Goal: Transaction & Acquisition: Purchase product/service

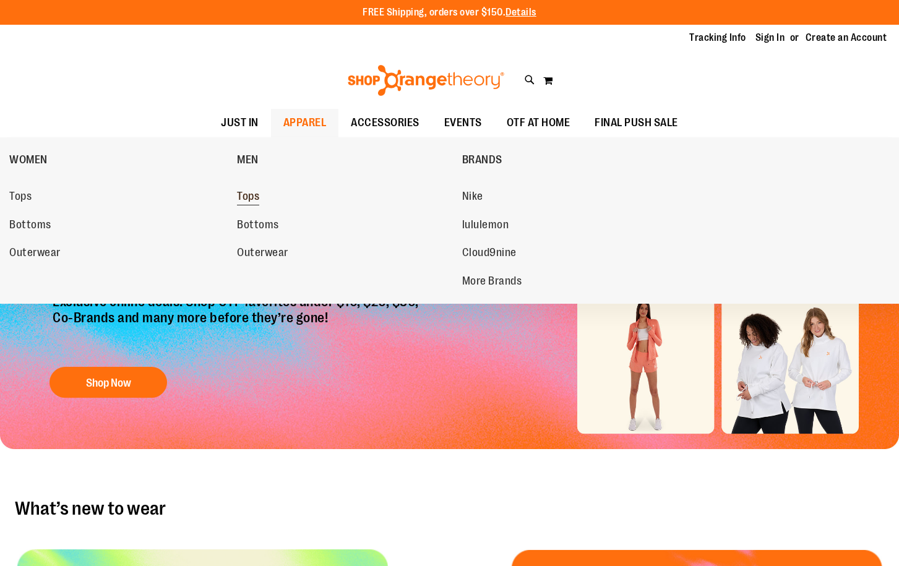
type input "**********"
click at [252, 200] on span "Tops" at bounding box center [248, 197] width 22 height 15
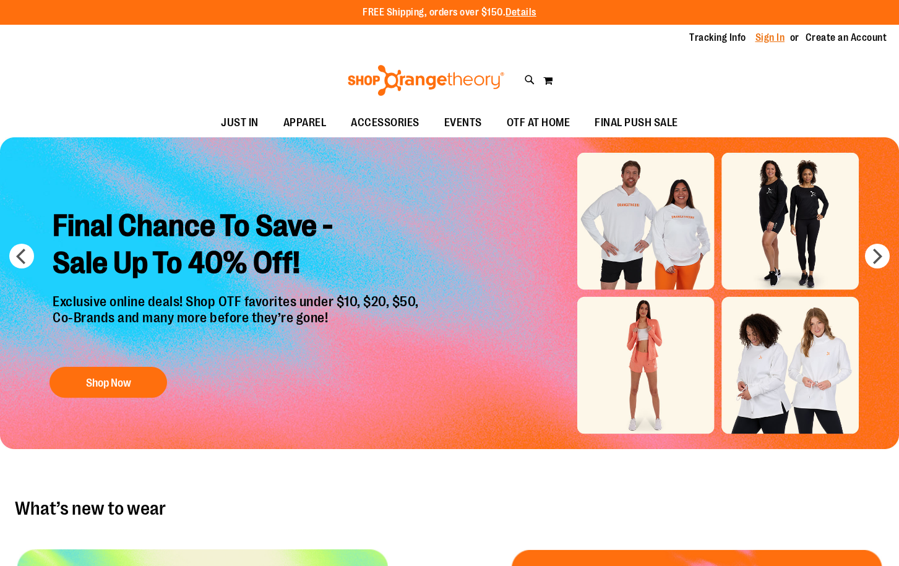
click at [774, 37] on link "Sign In" at bounding box center [770, 38] width 30 height 14
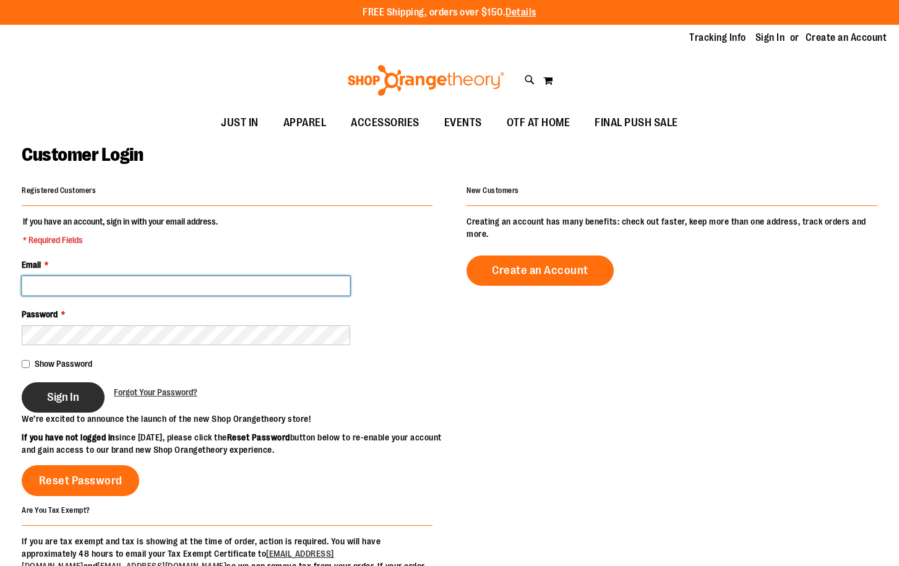
type input "**********"
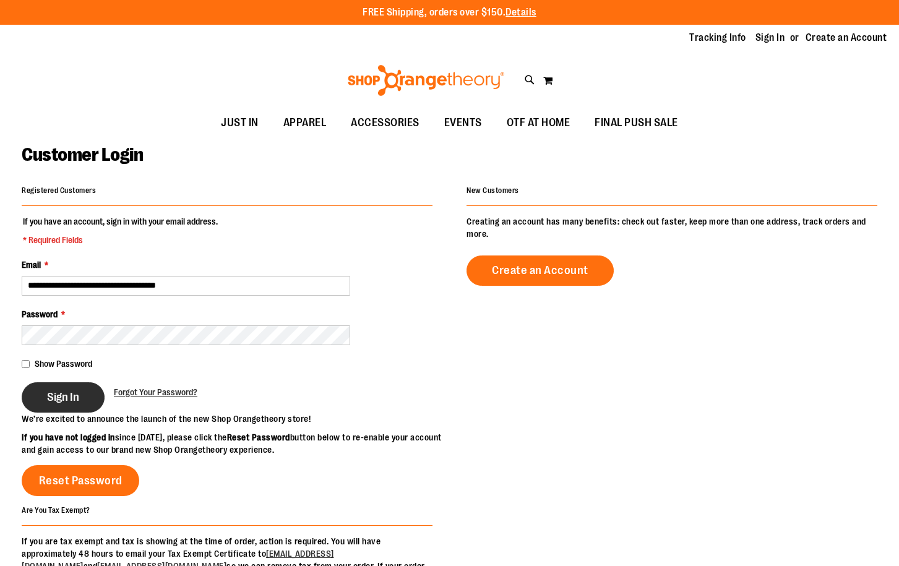
type input "**********"
click at [80, 402] on button "Sign In" at bounding box center [63, 397] width 83 height 30
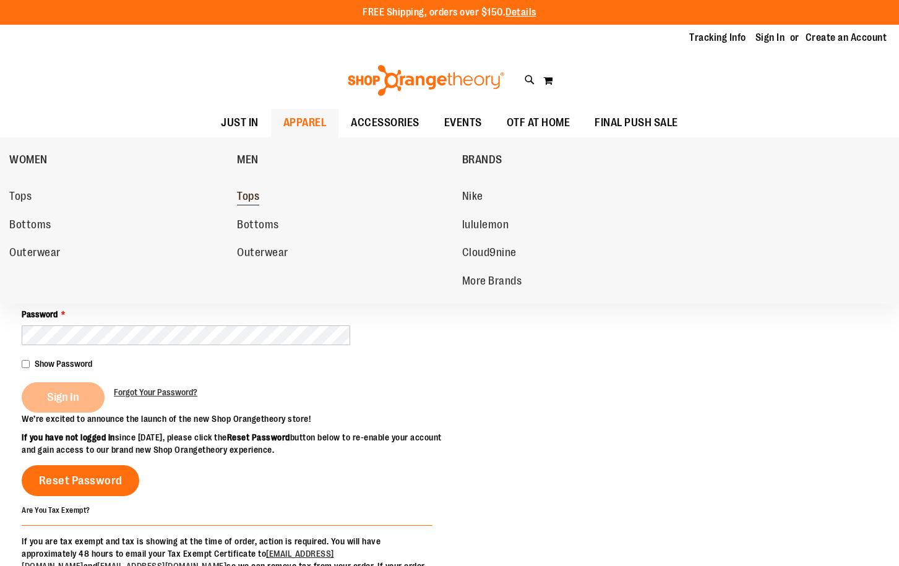
click at [248, 192] on span "Tops" at bounding box center [248, 197] width 22 height 15
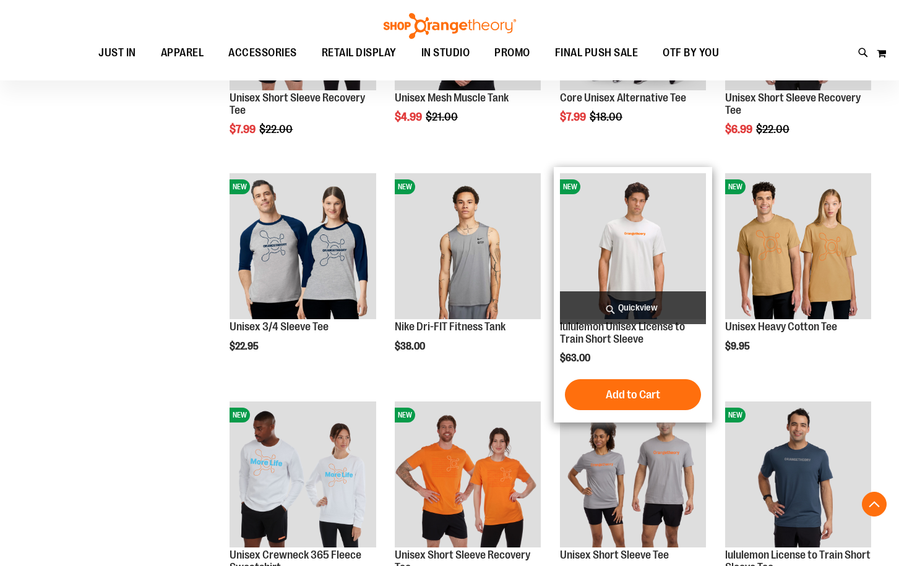
scroll to position [690, 0]
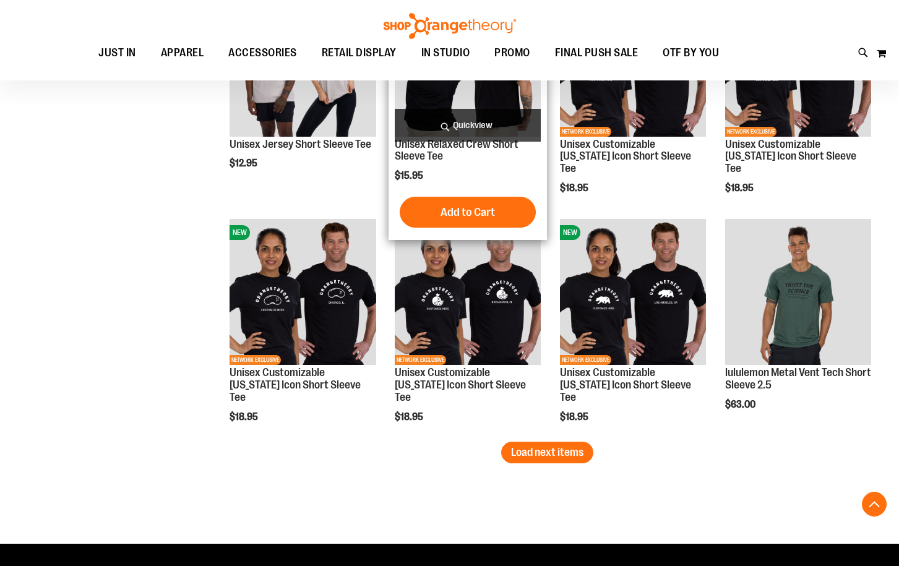
scroll to position [1742, 0]
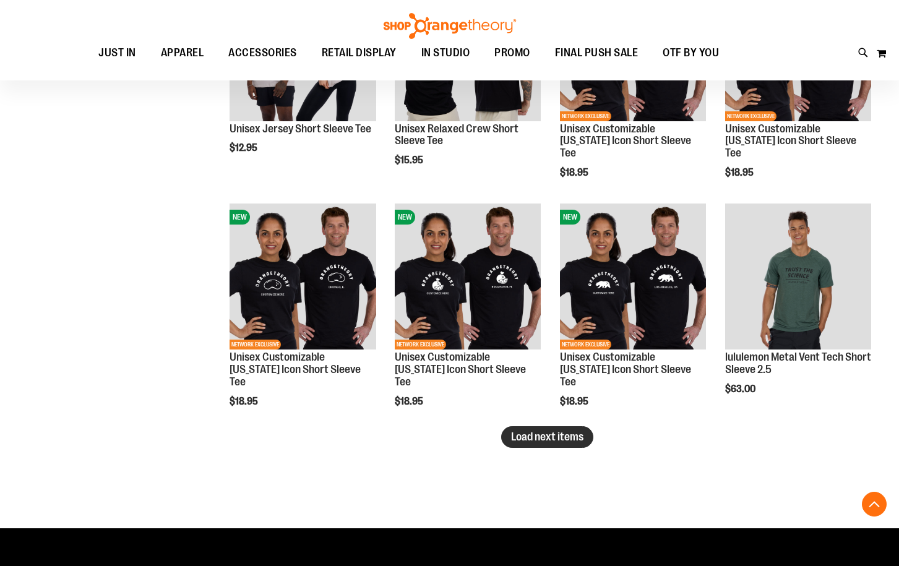
type input "**********"
click at [528, 433] on span "Load next items" at bounding box center [547, 437] width 72 height 12
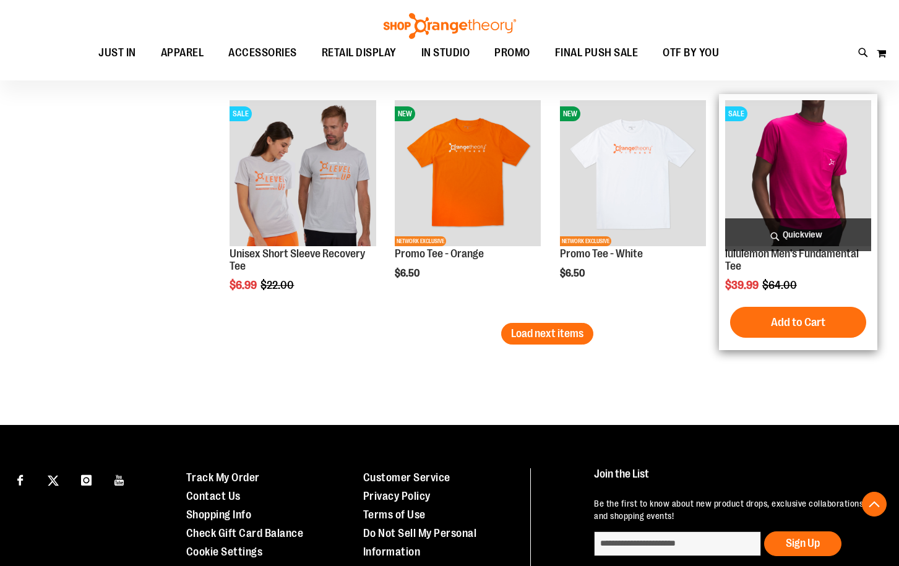
scroll to position [2546, 0]
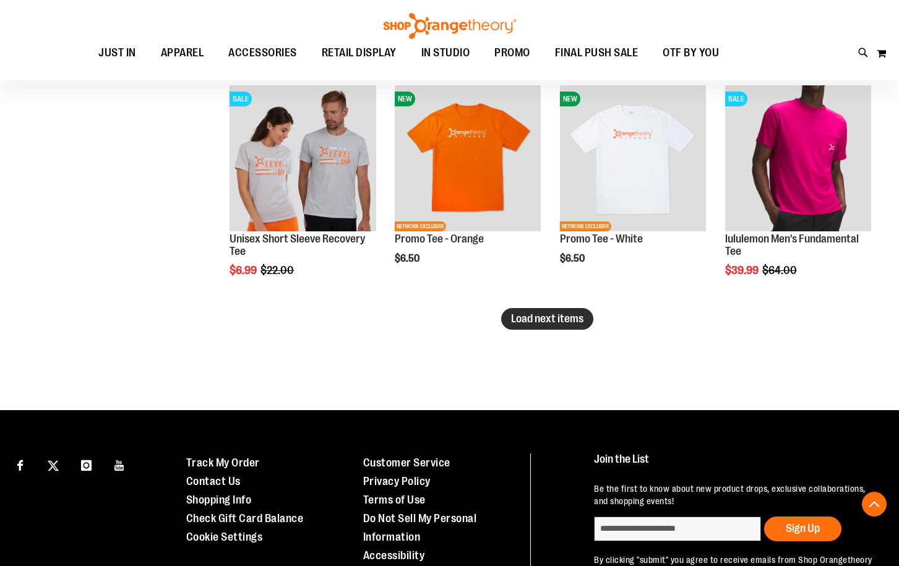
click at [582, 318] on span "Load next items" at bounding box center [547, 318] width 72 height 12
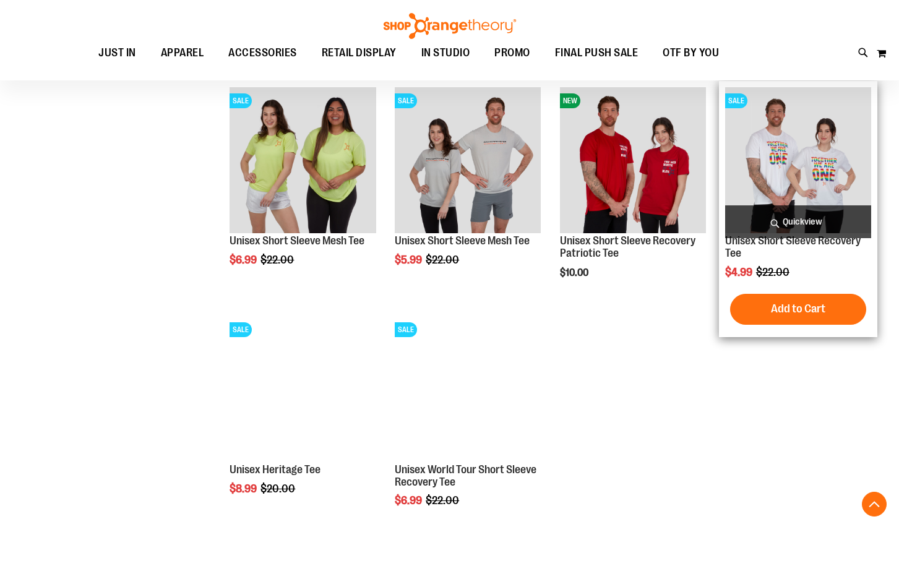
scroll to position [2794, 0]
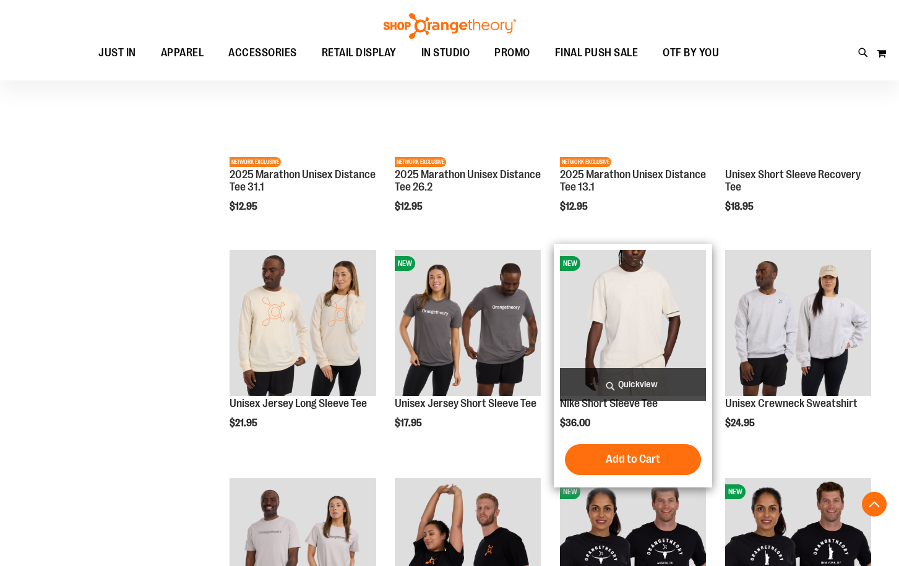
scroll to position [1494, 0]
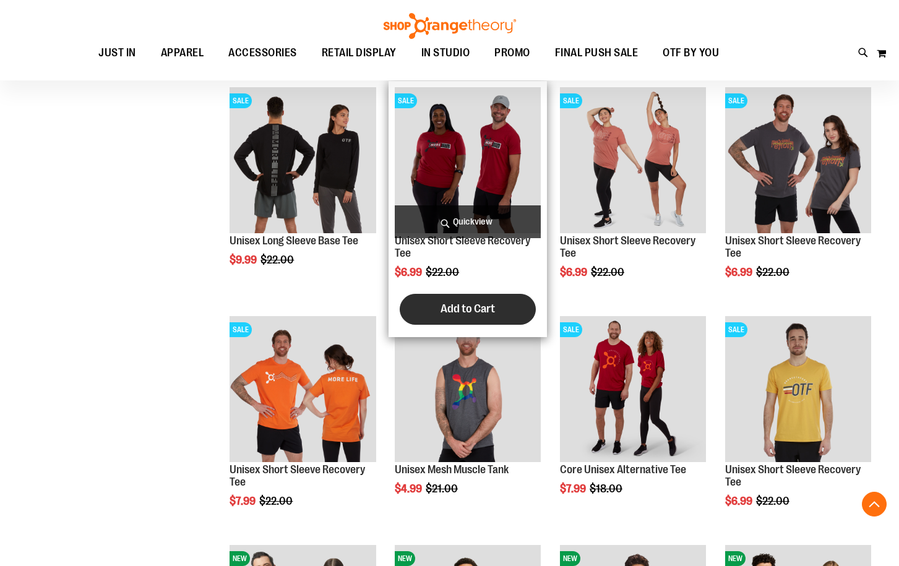
scroll to position [151, 0]
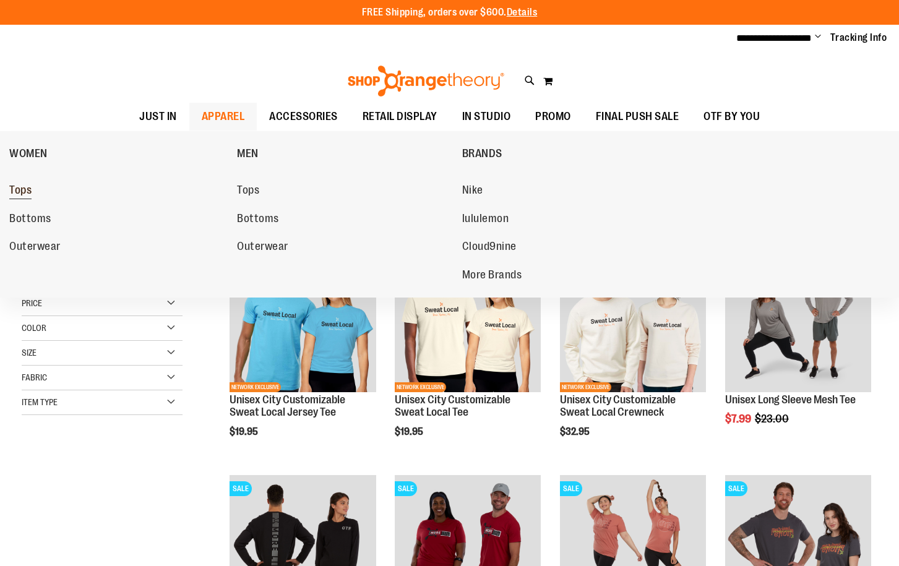
click at [28, 191] on span "Tops" at bounding box center [20, 191] width 22 height 15
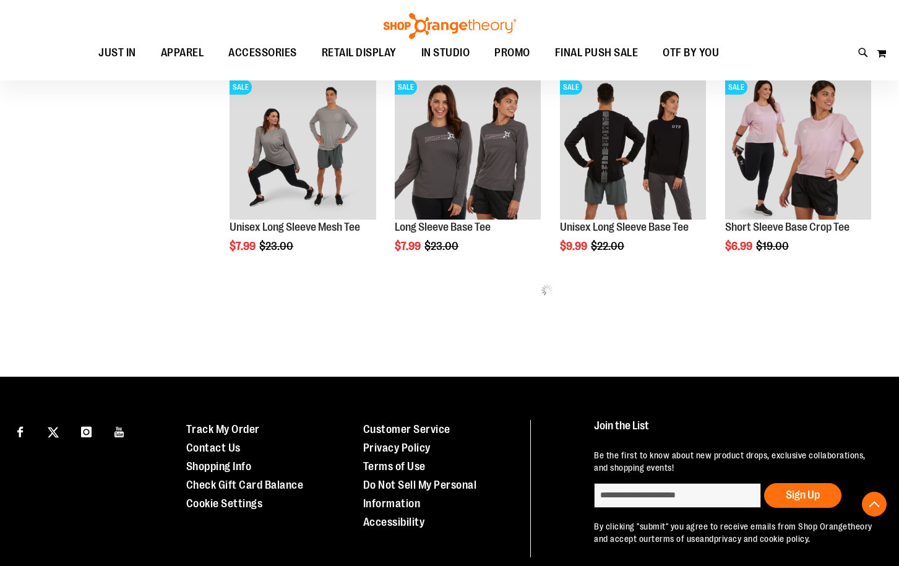
scroll to position [529, 0]
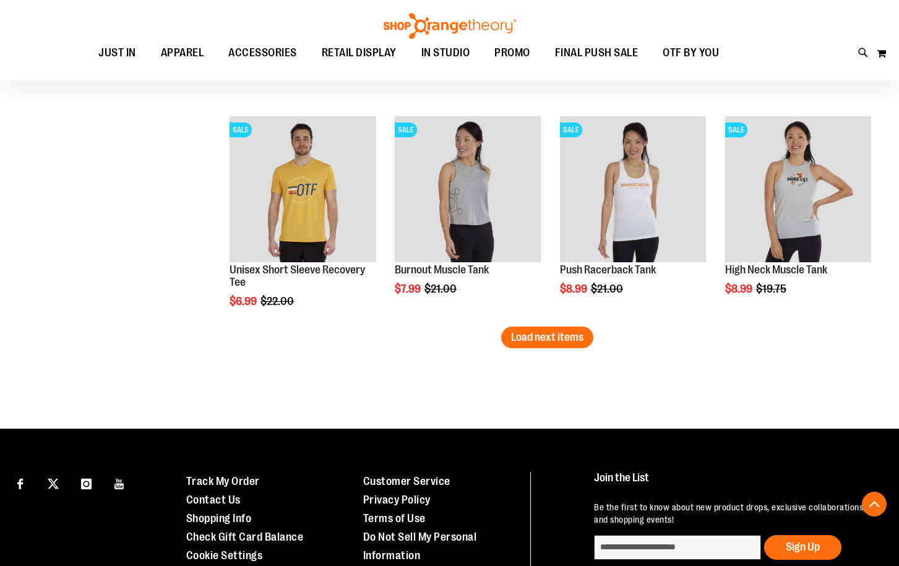
scroll to position [1652, 0]
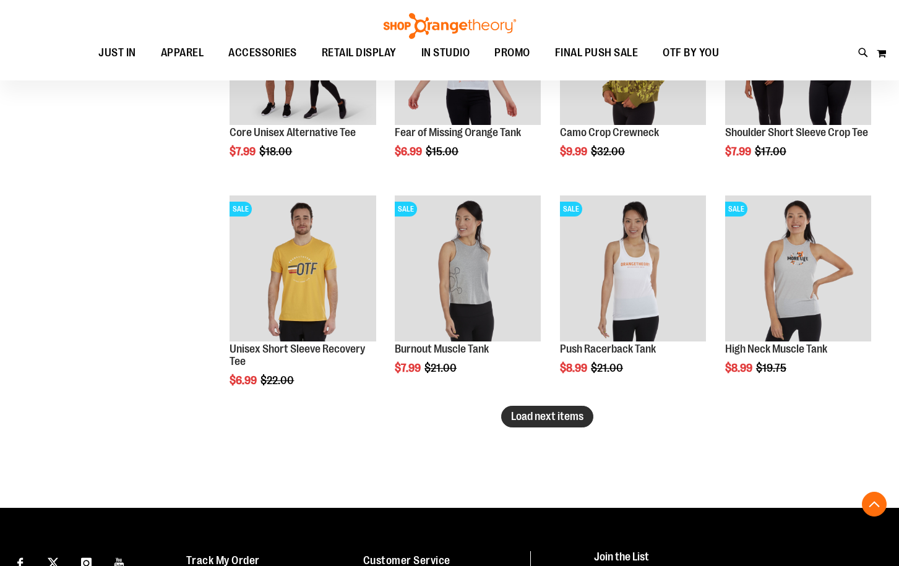
type input "**********"
click at [586, 420] on button "Load next items" at bounding box center [547, 417] width 92 height 22
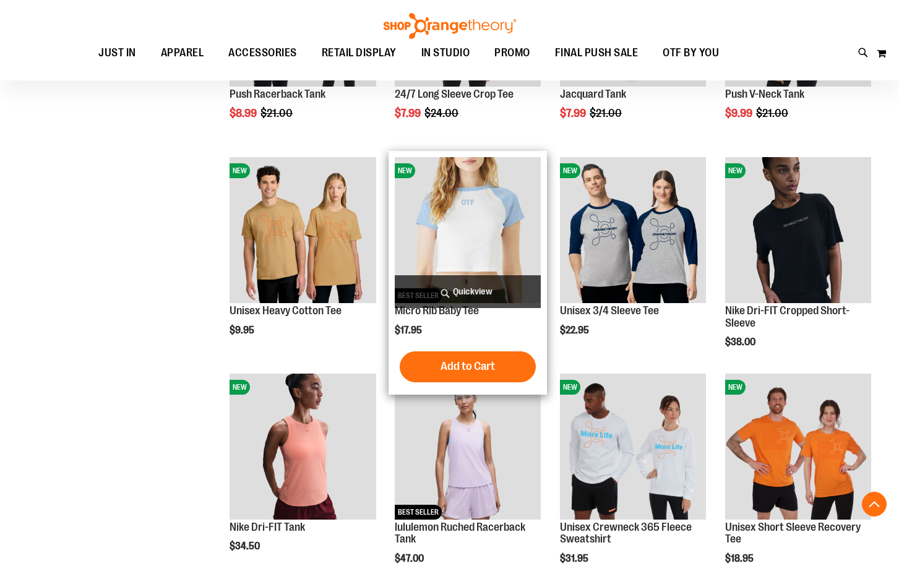
scroll to position [2271, 0]
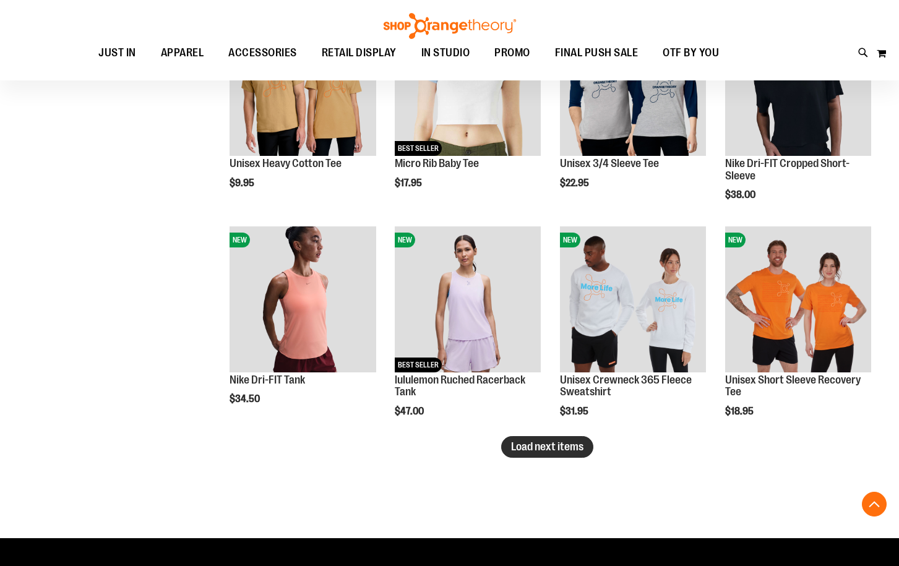
click at [535, 452] on span "Load next items" at bounding box center [547, 447] width 72 height 12
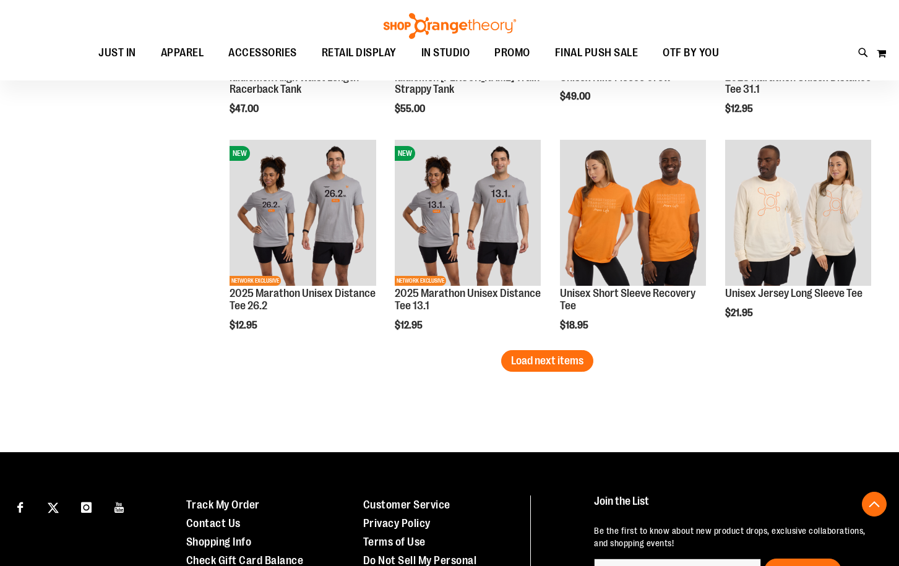
scroll to position [3075, 0]
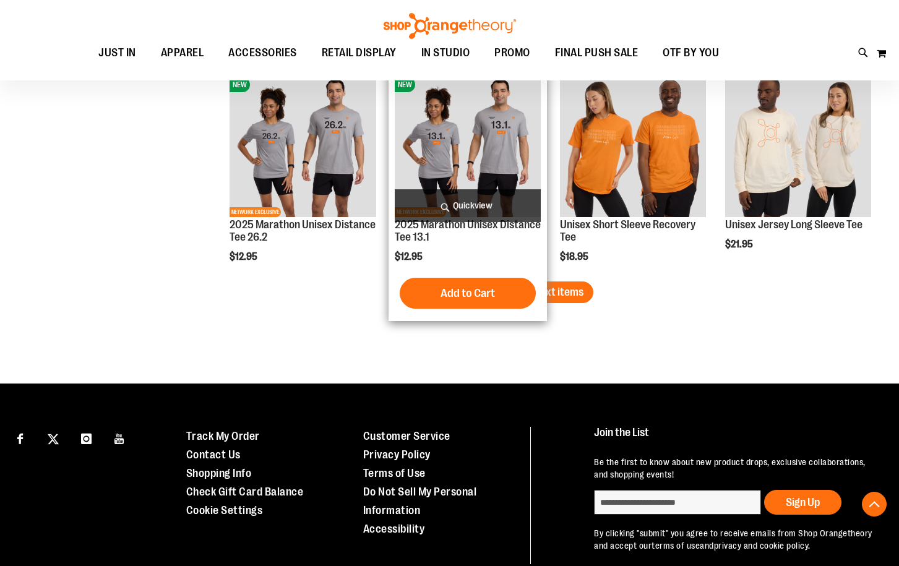
click at [547, 287] on span "Load next items" at bounding box center [547, 292] width 72 height 12
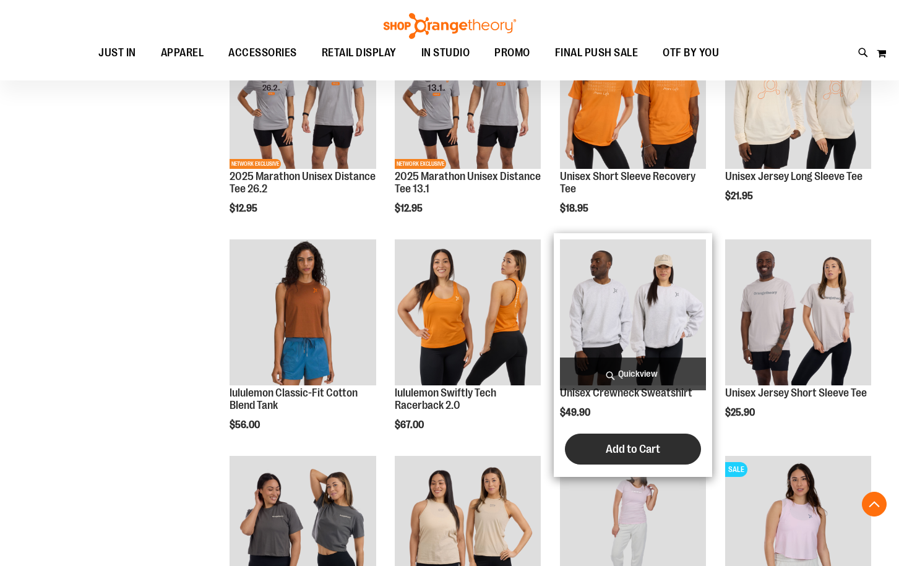
scroll to position [3137, 0]
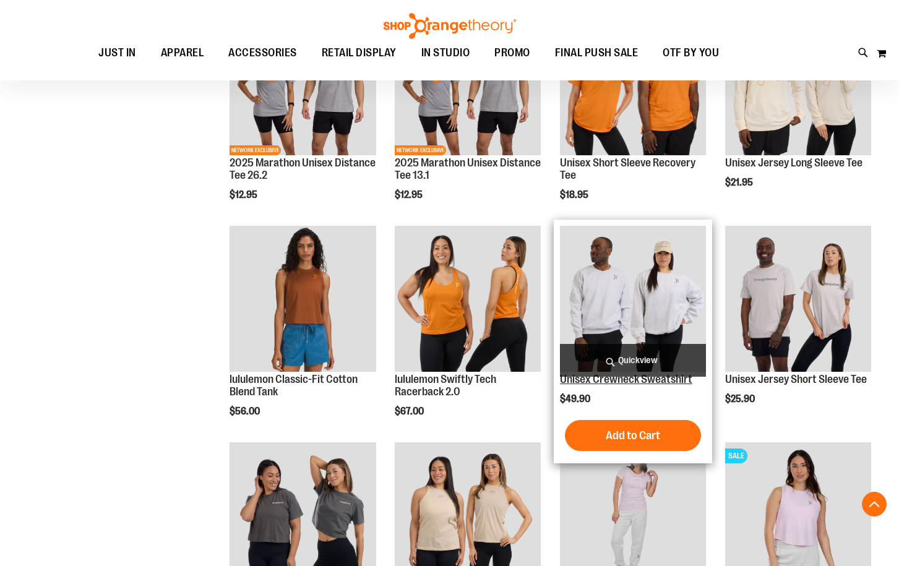
click at [612, 380] on link "Unisex Crewneck Sweatshirt" at bounding box center [626, 379] width 132 height 12
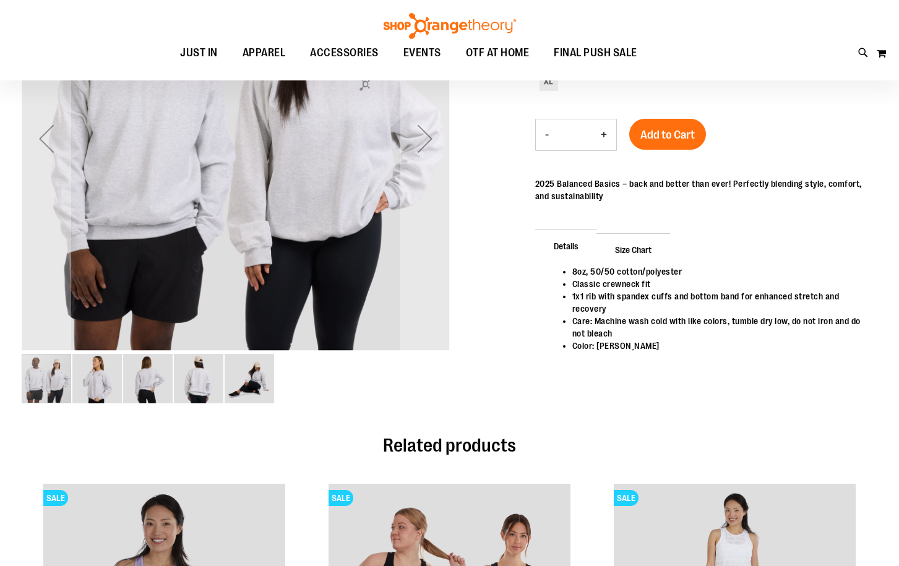
scroll to position [123, 0]
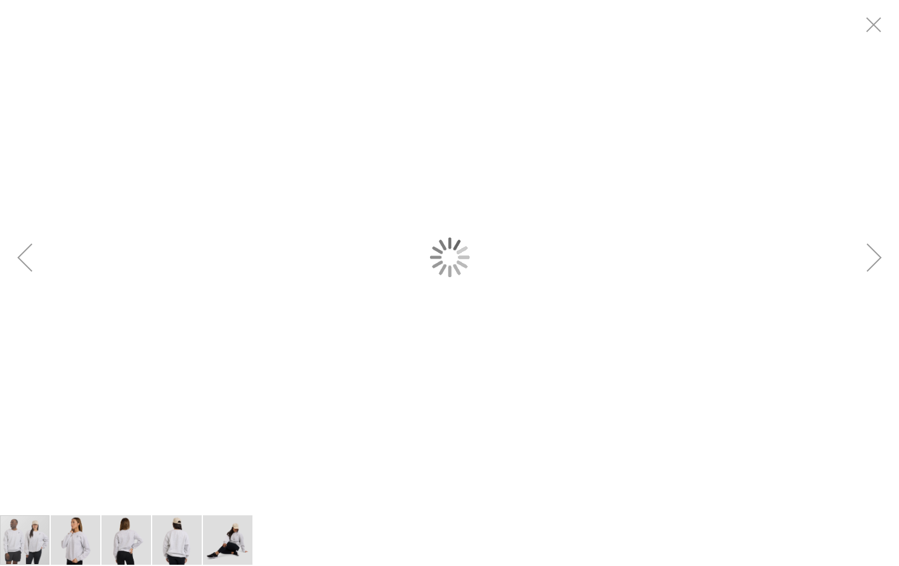
type input "**********"
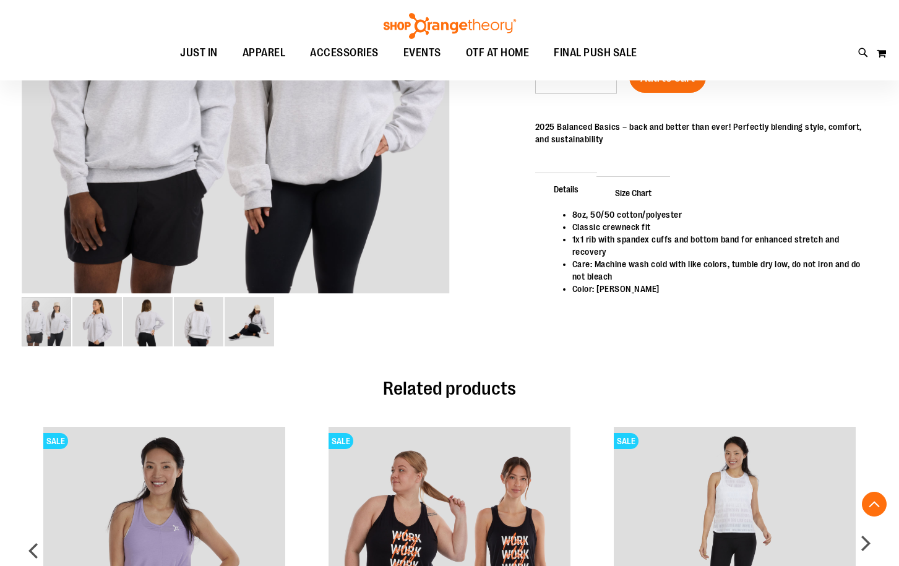
scroll to position [61, 0]
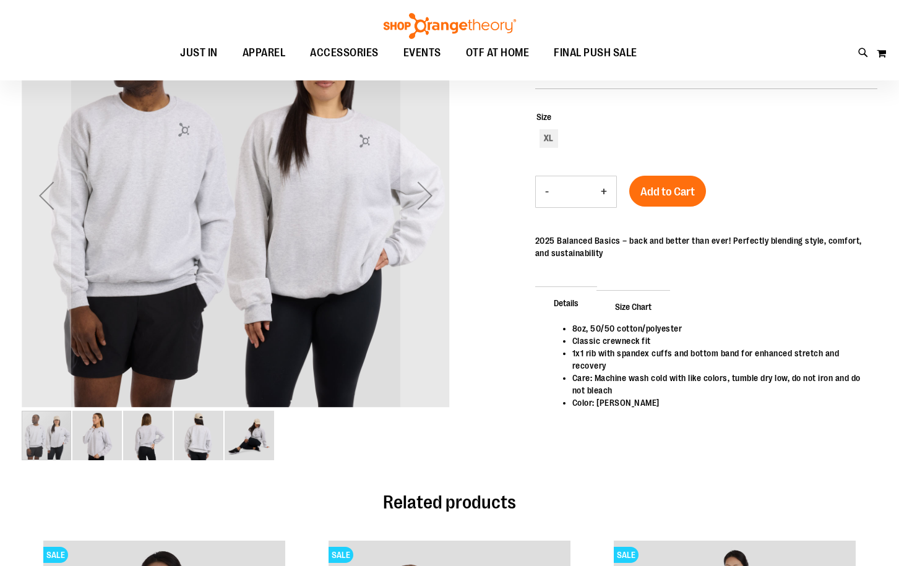
click at [106, 442] on img "image 2 of 5" at bounding box center [96, 435] width 49 height 49
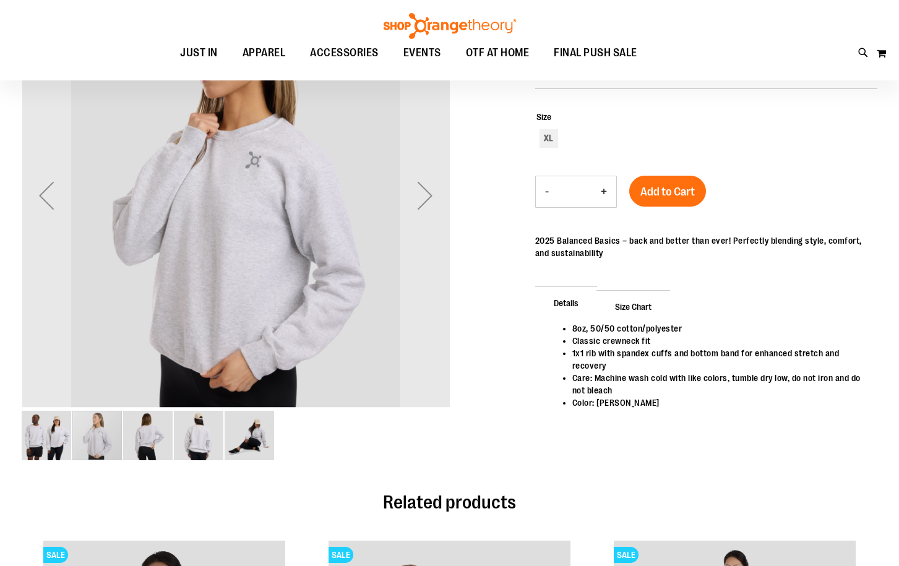
click at [140, 440] on img "image 3 of 5" at bounding box center [147, 435] width 49 height 49
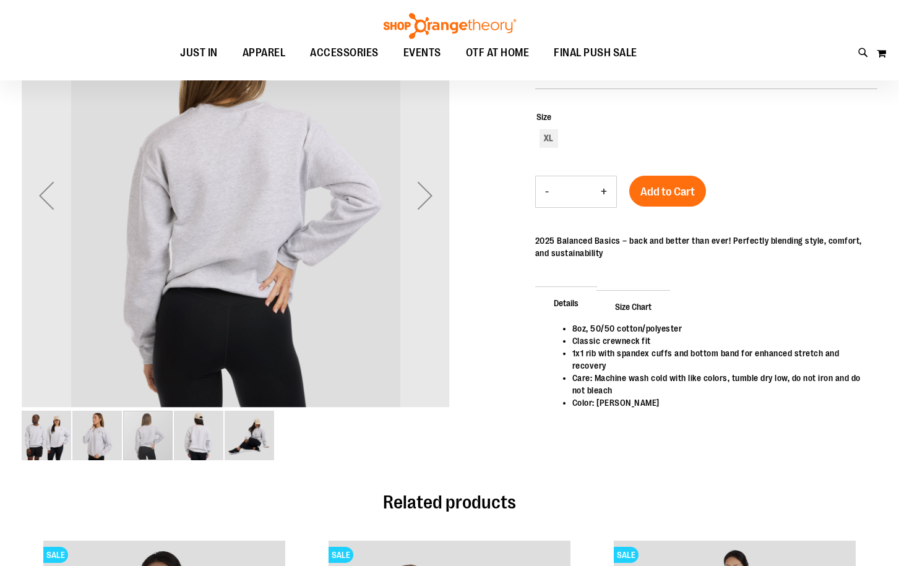
click at [192, 447] on img "image 4 of 5" at bounding box center [198, 435] width 49 height 49
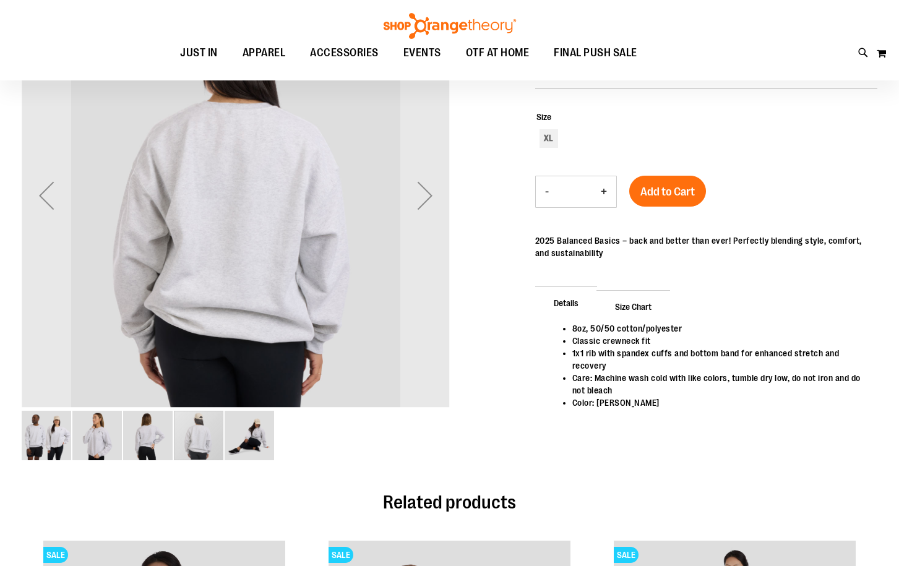
click at [235, 452] on img "image 5 of 5" at bounding box center [249, 435] width 49 height 49
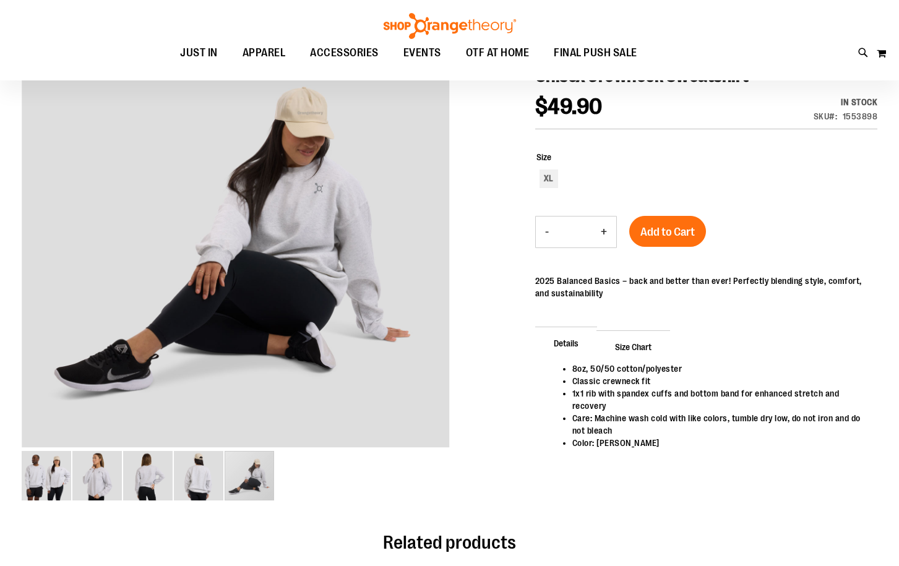
scroll to position [0, 0]
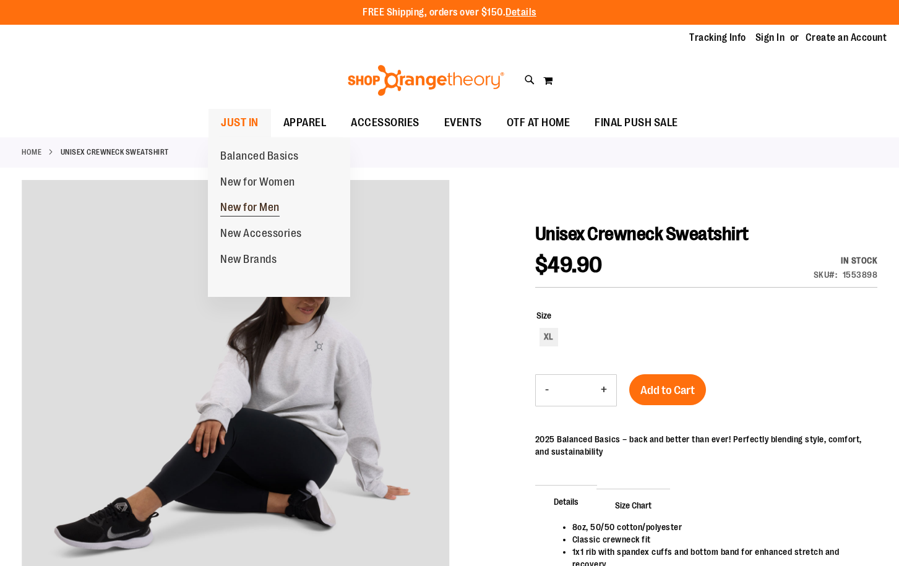
click at [267, 210] on span "New for Men" at bounding box center [249, 208] width 59 height 15
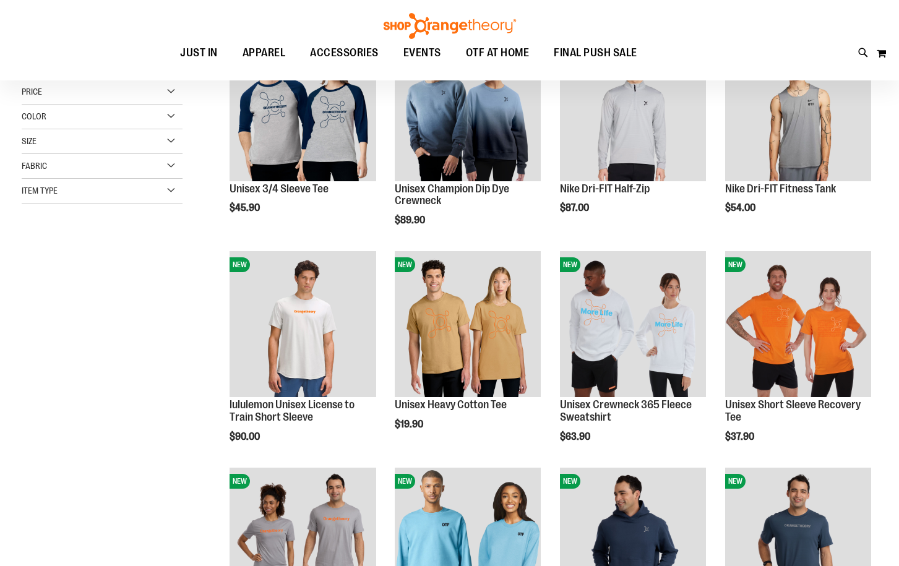
scroll to position [1, 0]
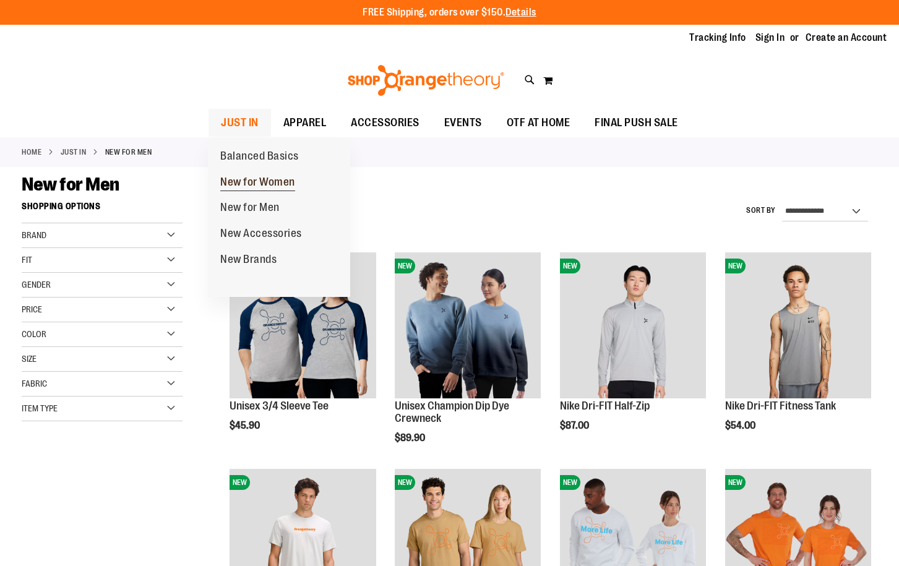
type input "**********"
click at [254, 175] on link "New for Women" at bounding box center [258, 183] width 100 height 26
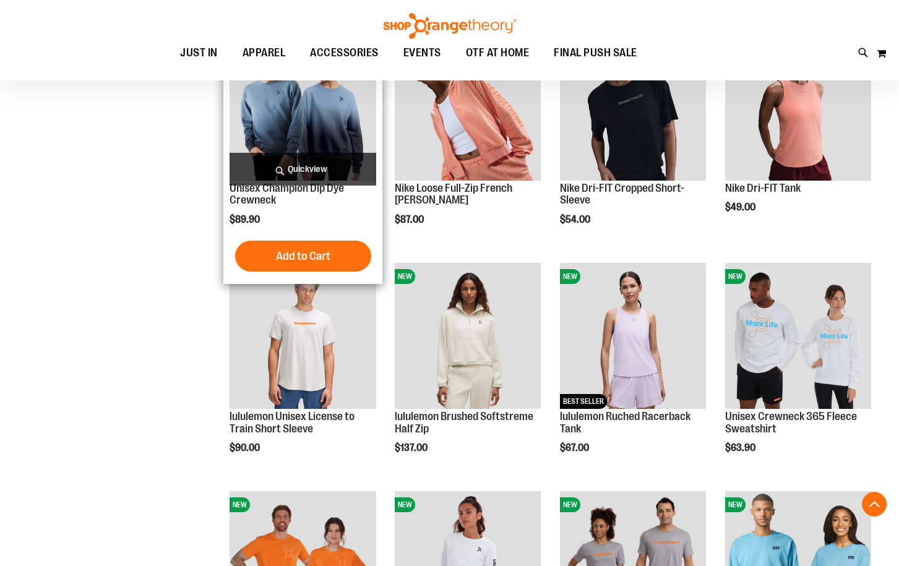
scroll to position [296, 0]
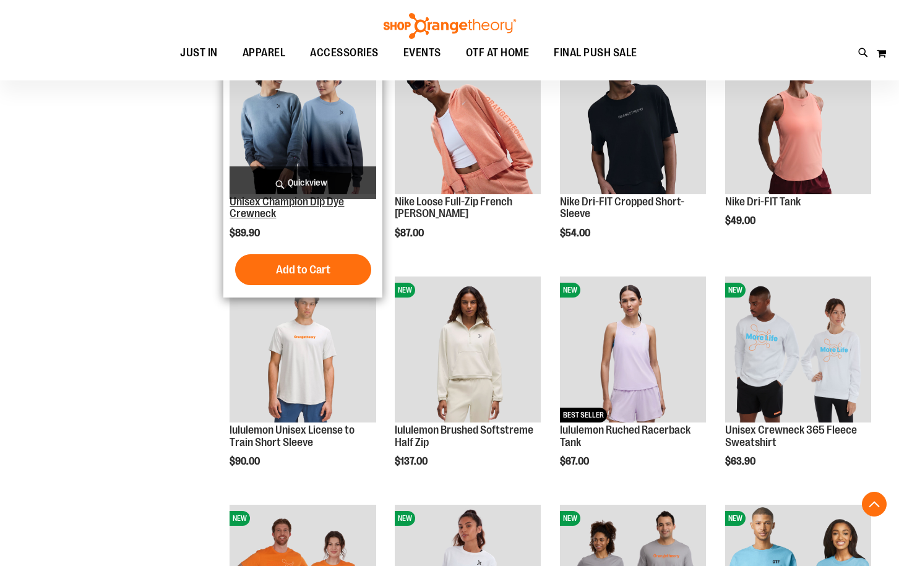
type input "**********"
click at [327, 202] on link "Unisex Champion Dip Dye Crewneck" at bounding box center [287, 208] width 114 height 25
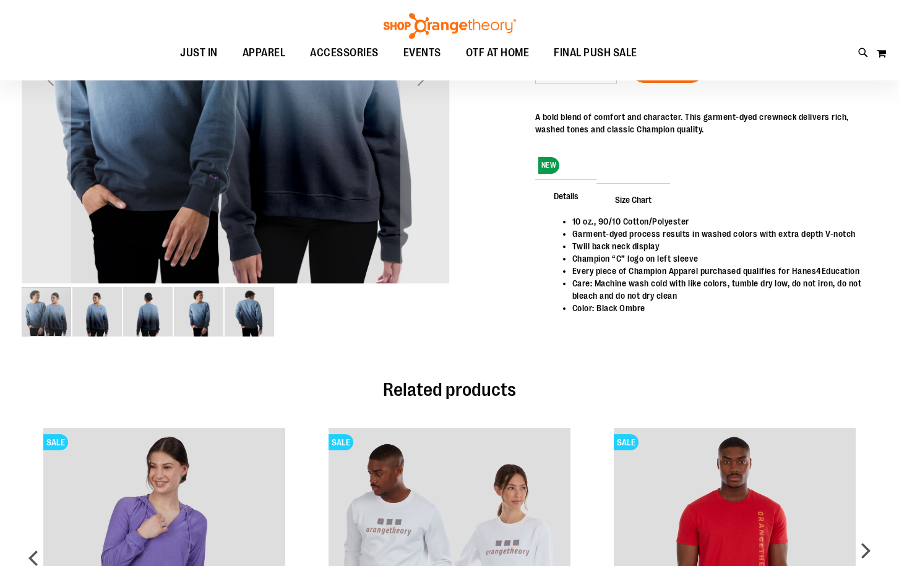
scroll to position [123, 0]
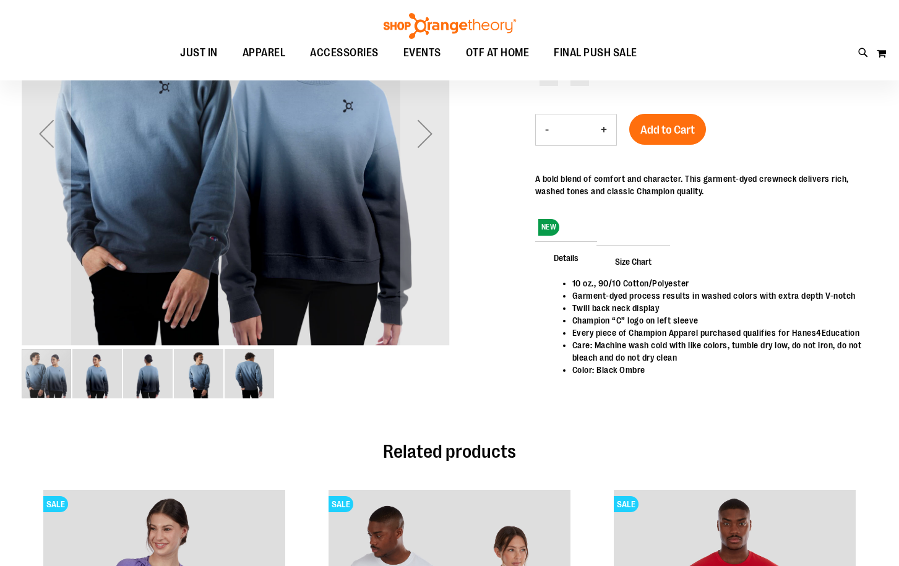
type input "**********"
click at [95, 384] on img "image 2 of 5" at bounding box center [96, 373] width 49 height 49
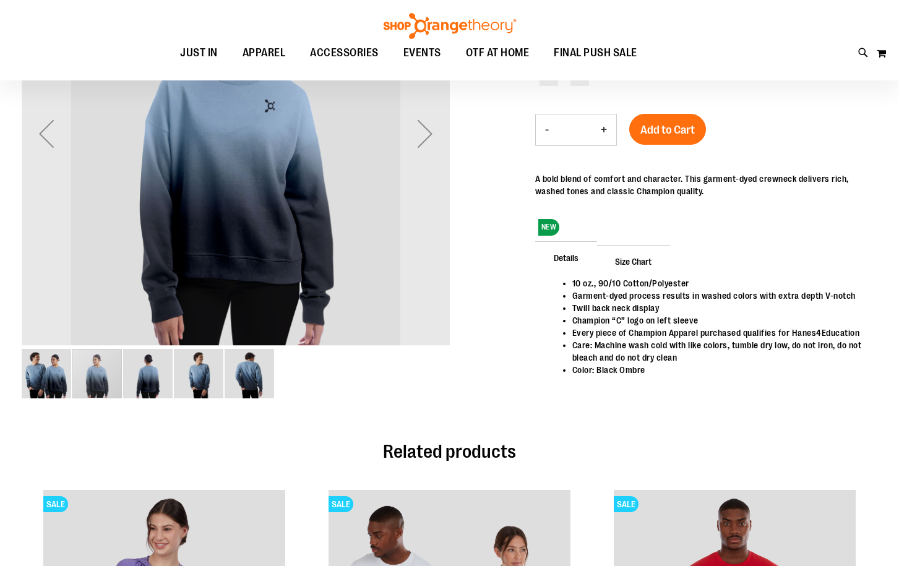
click at [137, 384] on img "image 3 of 5" at bounding box center [147, 373] width 49 height 49
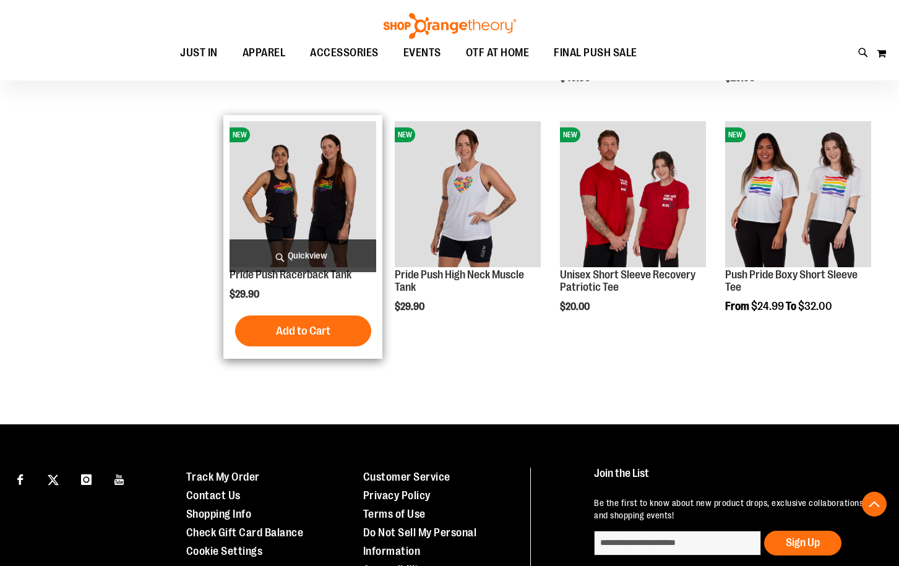
scroll to position [919, 0]
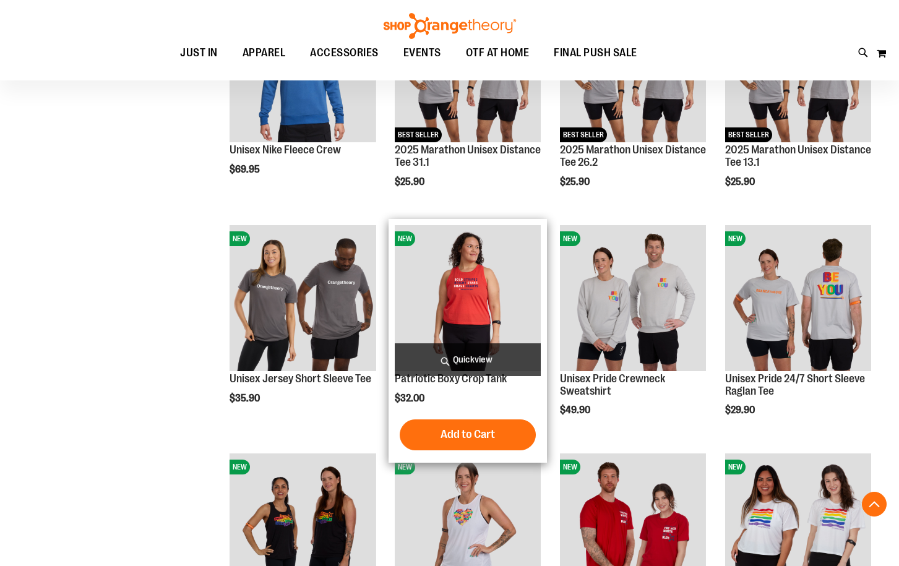
scroll to position [578, 0]
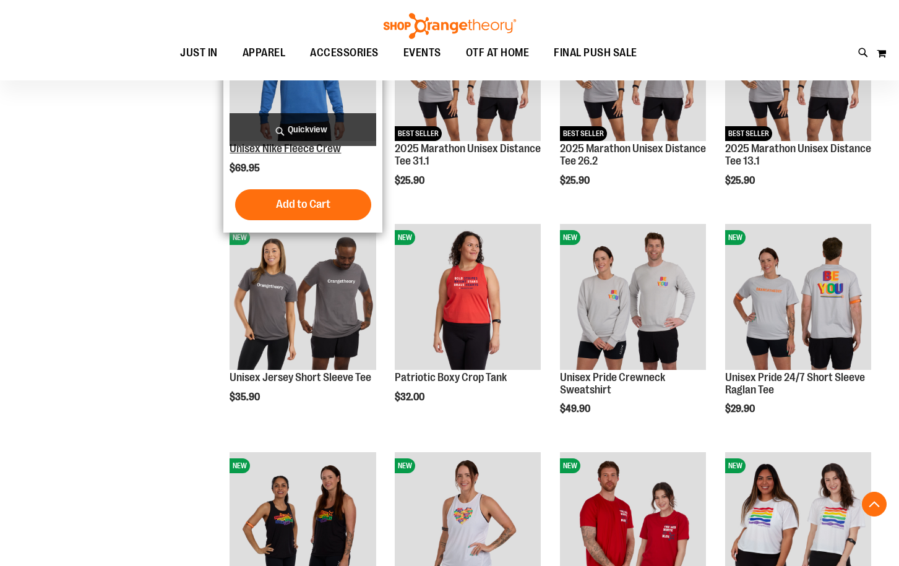
type input "**********"
click at [290, 148] on link "Unisex Nike Fleece Crew" at bounding box center [285, 148] width 111 height 12
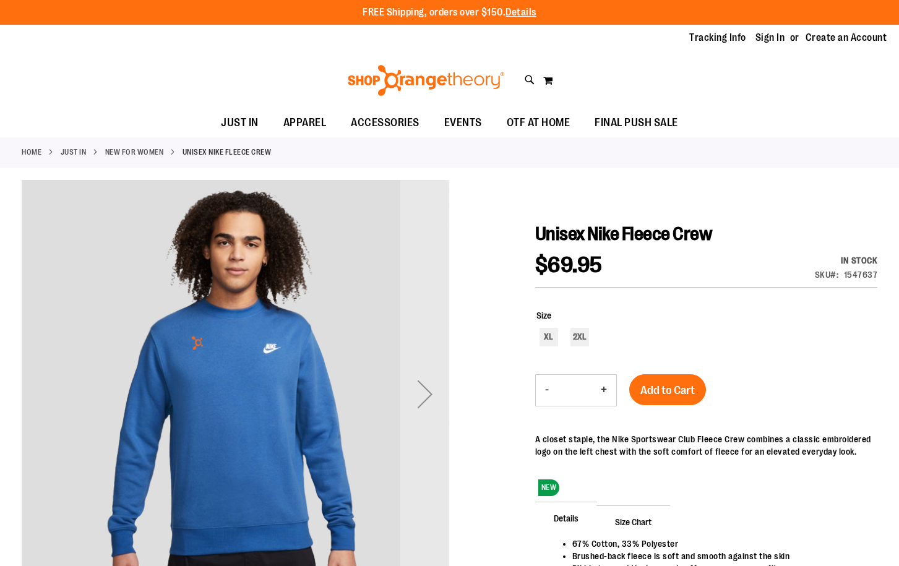
click at [428, 409] on div "Next" at bounding box center [424, 393] width 49 height 49
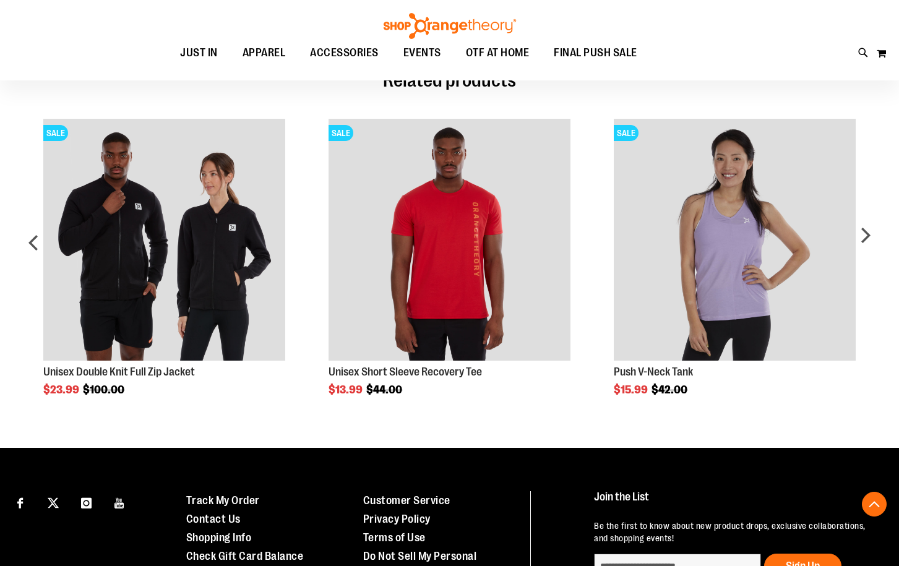
scroll to position [632, 0]
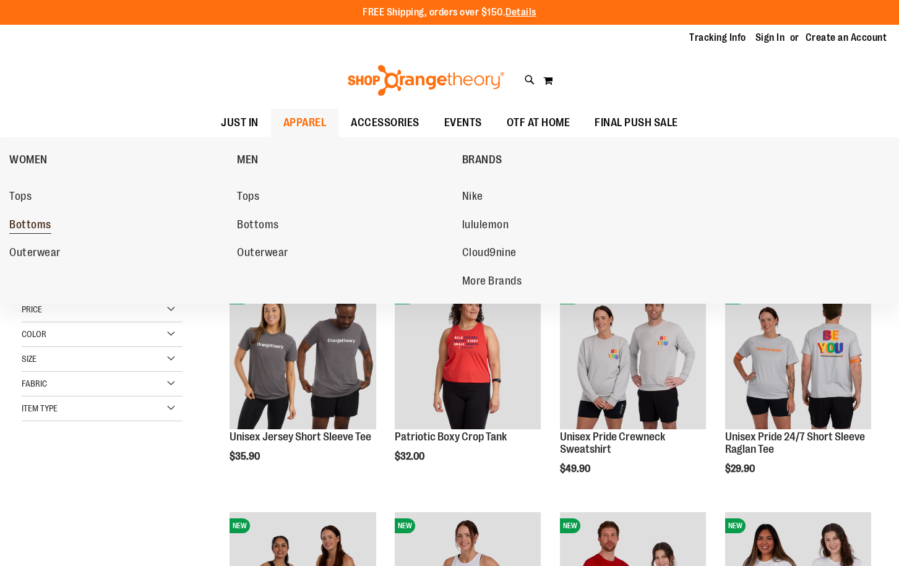
type input "**********"
click at [41, 220] on span "Bottoms" at bounding box center [30, 225] width 42 height 15
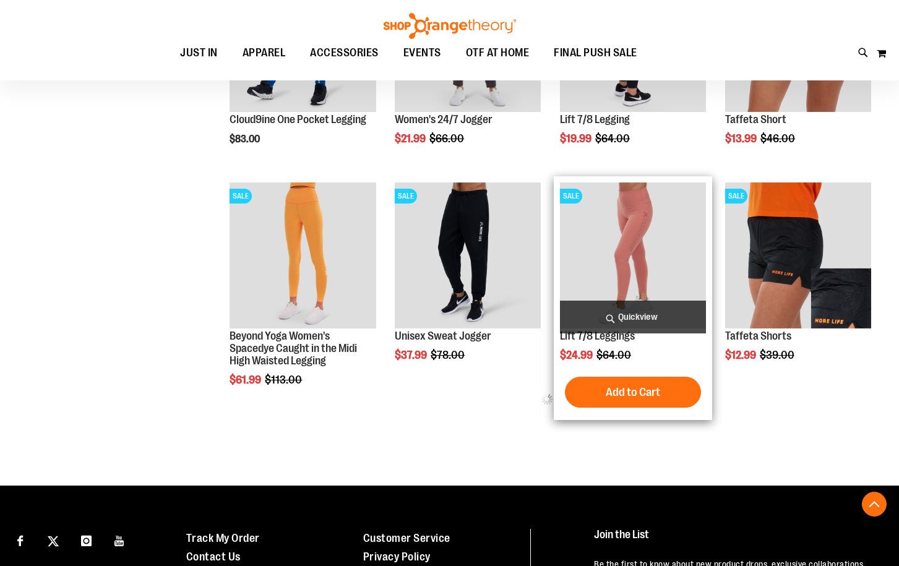
scroll to position [371, 0]
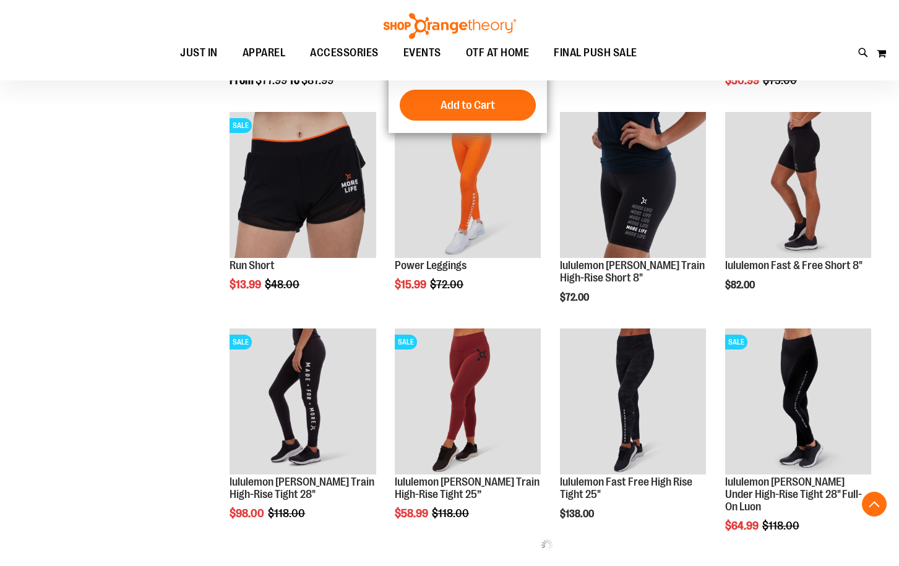
scroll to position [1179, 0]
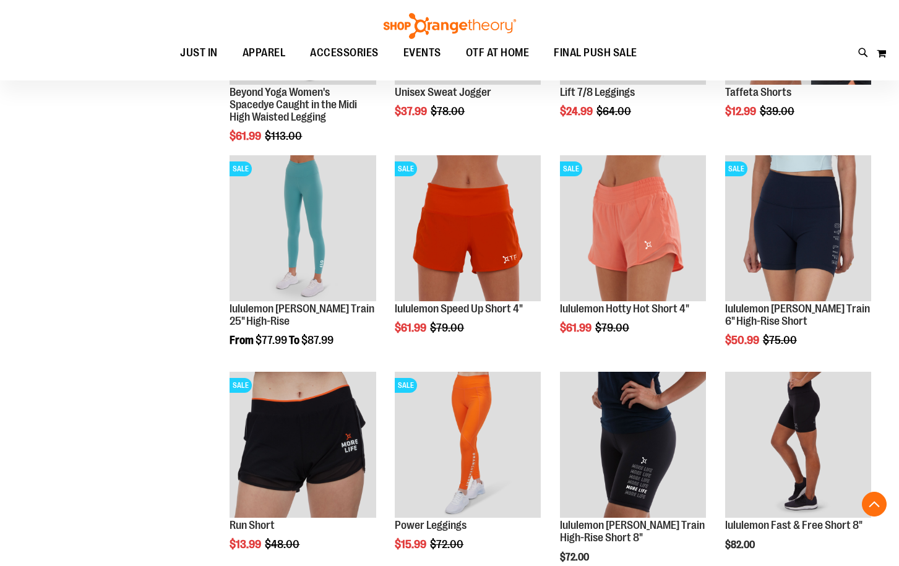
scroll to position [238, 0]
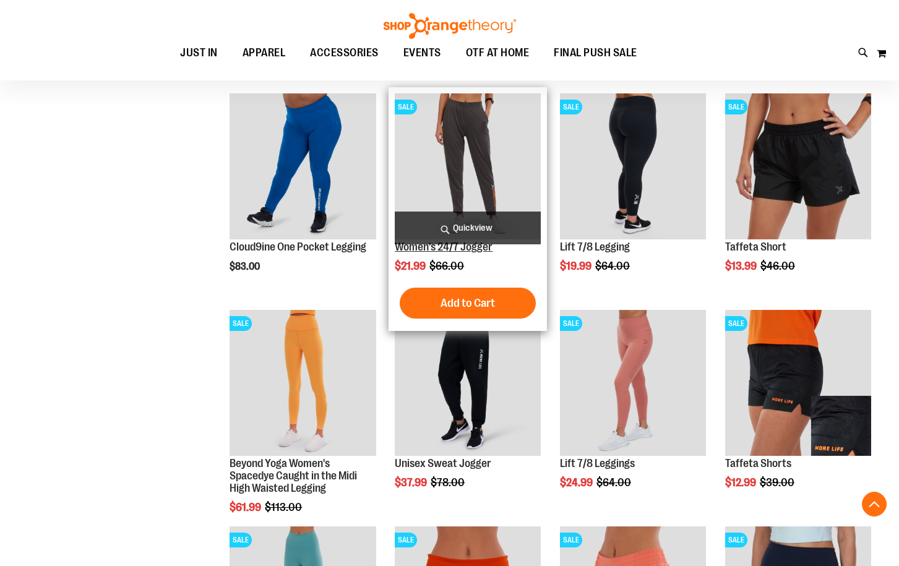
type input "**********"
click at [465, 246] on link "Women's 24/7 Jogger" at bounding box center [444, 247] width 98 height 12
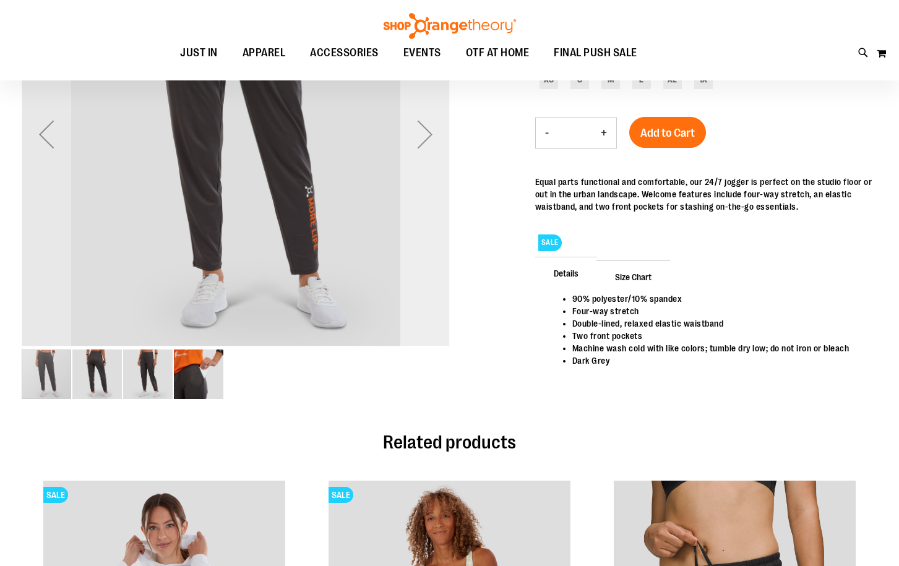
scroll to position [123, 0]
type input "**********"
click at [96, 384] on img "image 2 of 4" at bounding box center [96, 373] width 49 height 49
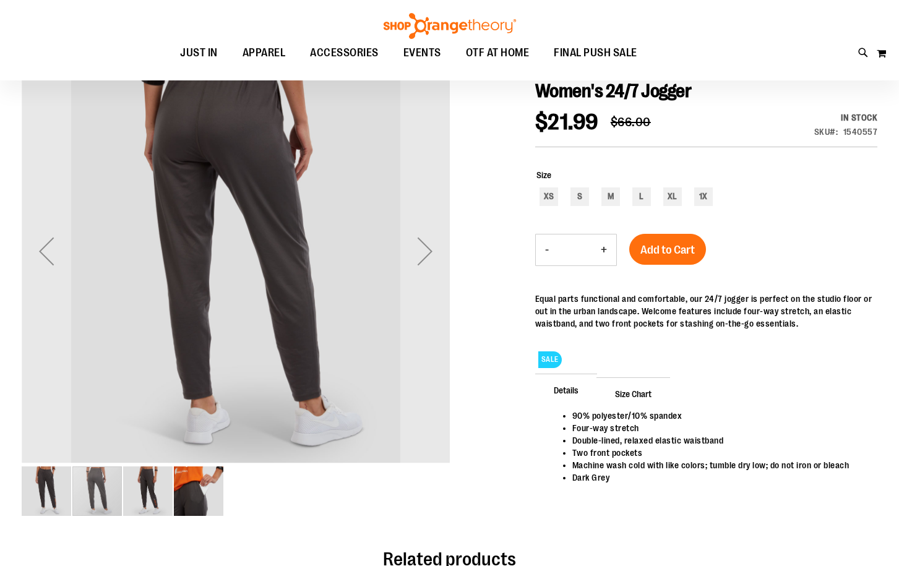
scroll to position [0, 0]
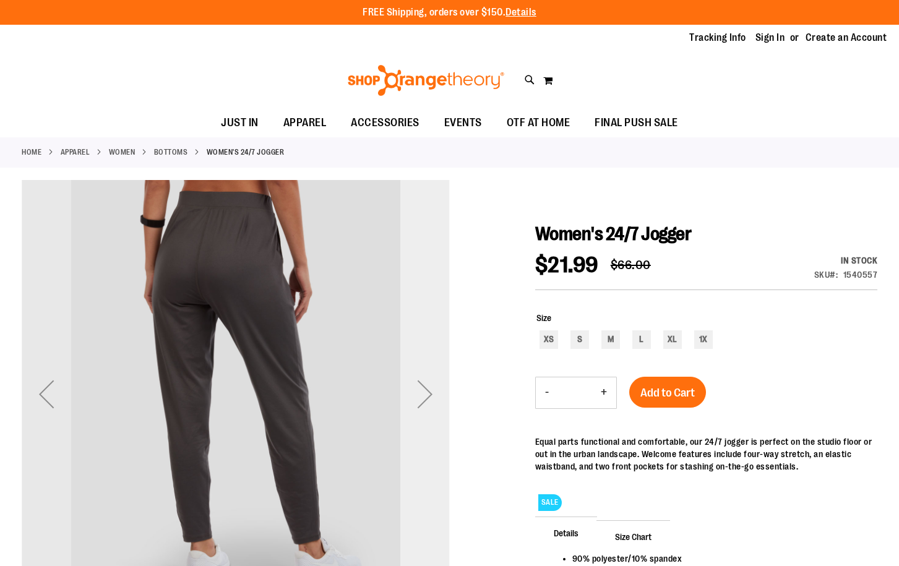
click at [420, 394] on div "Next" at bounding box center [424, 393] width 49 height 49
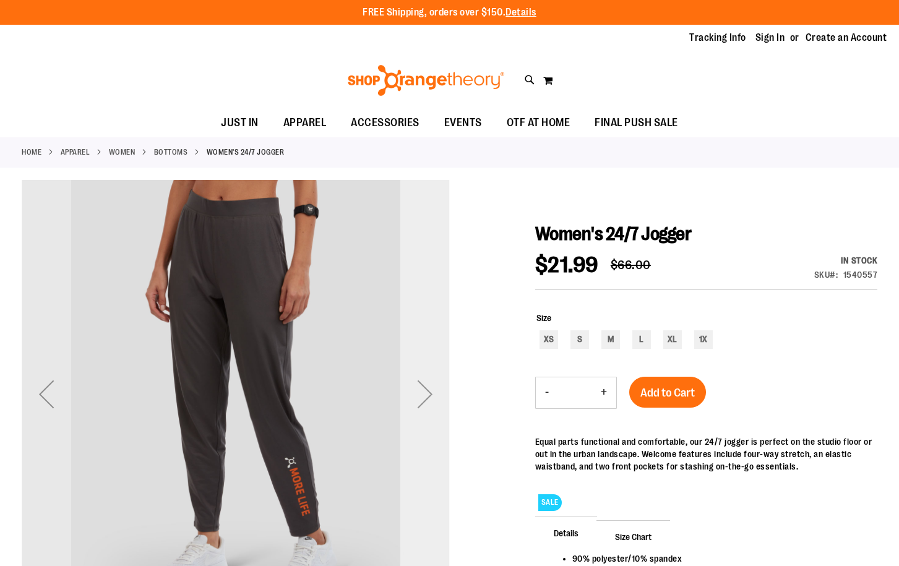
click at [420, 394] on div "Next" at bounding box center [424, 393] width 49 height 49
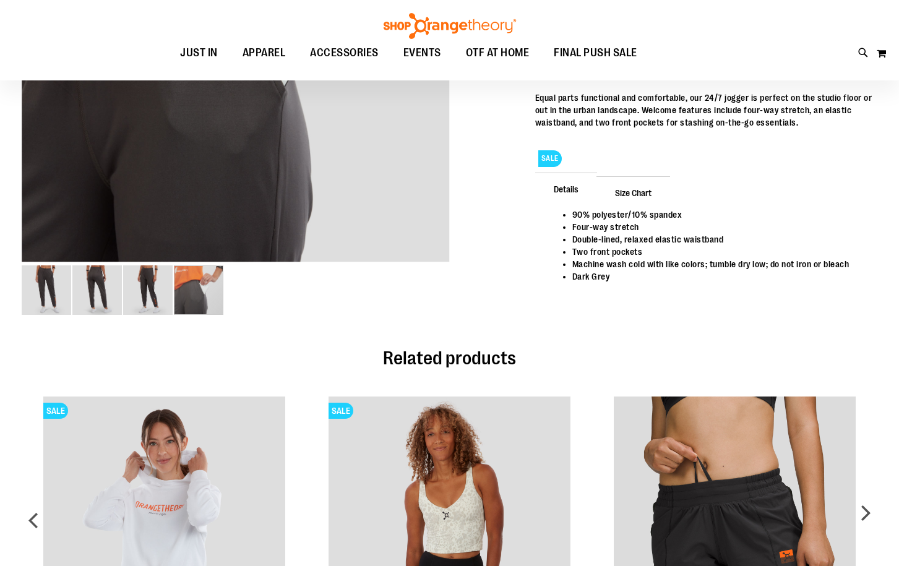
scroll to position [185, 0]
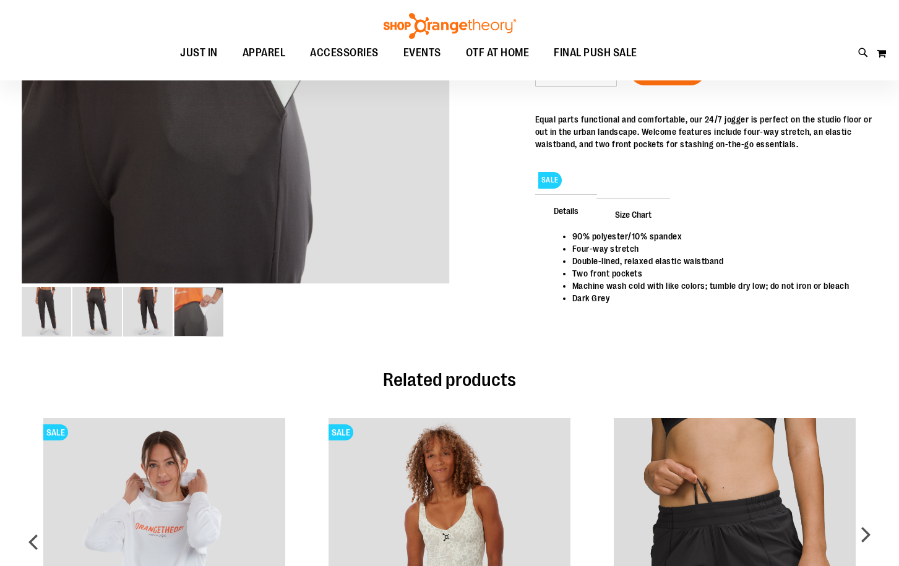
click at [639, 209] on span "Size Chart" at bounding box center [633, 214] width 74 height 32
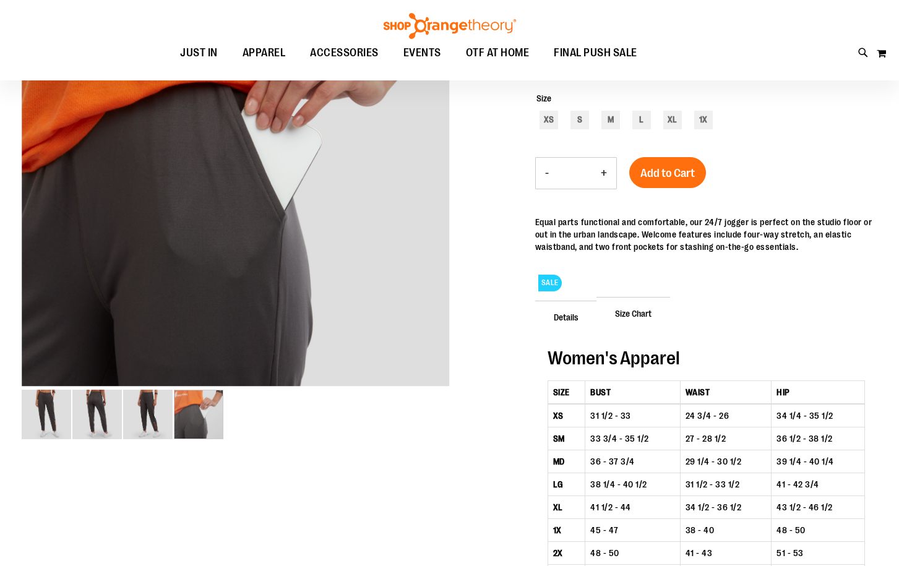
scroll to position [61, 0]
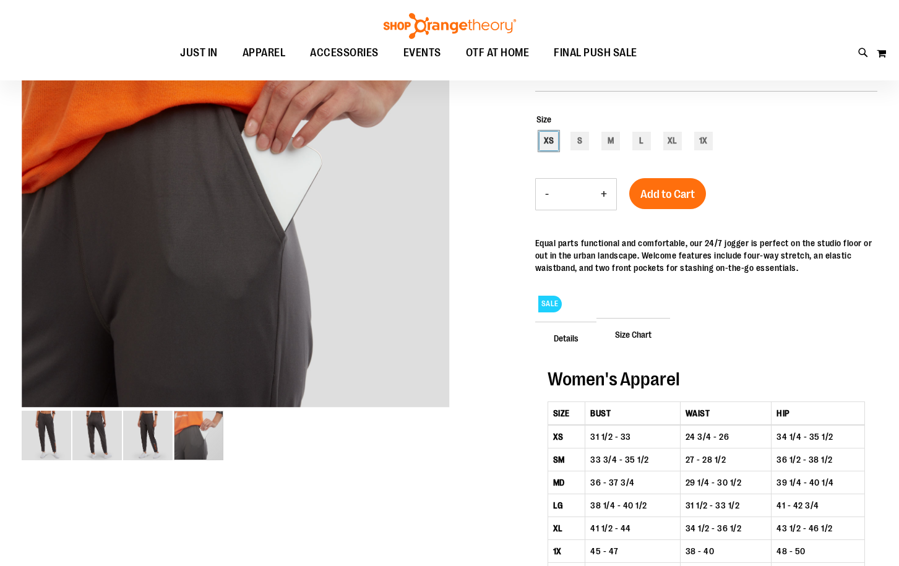
click at [542, 137] on div "XS" at bounding box center [549, 141] width 19 height 19
type input "***"
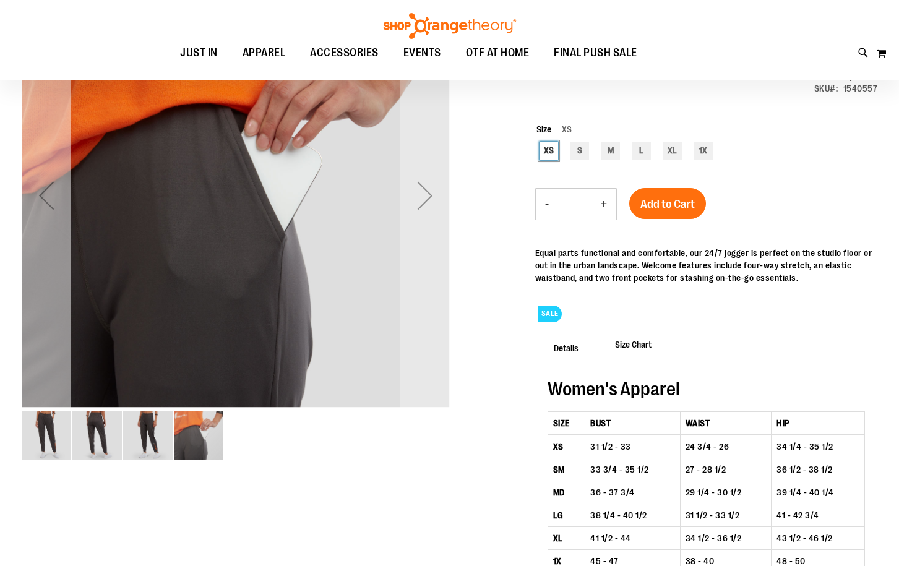
click at [30, 229] on div "Previous" at bounding box center [46, 195] width 49 height 428
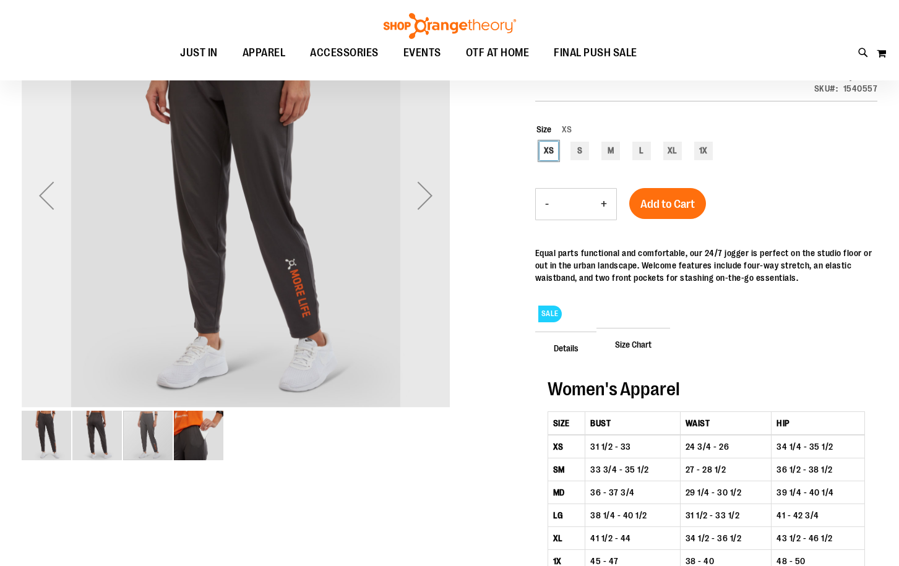
click at [30, 229] on div "Previous" at bounding box center [46, 195] width 49 height 428
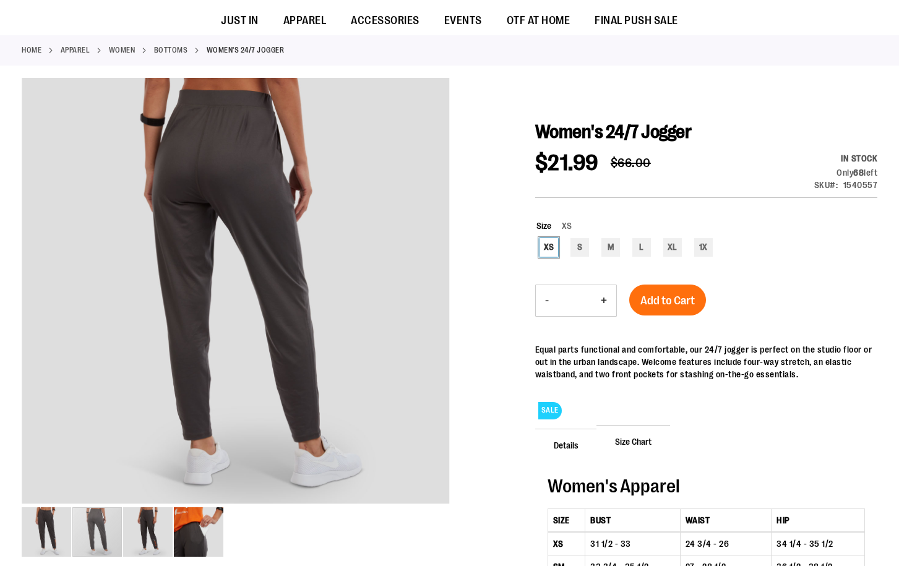
scroll to position [0, 0]
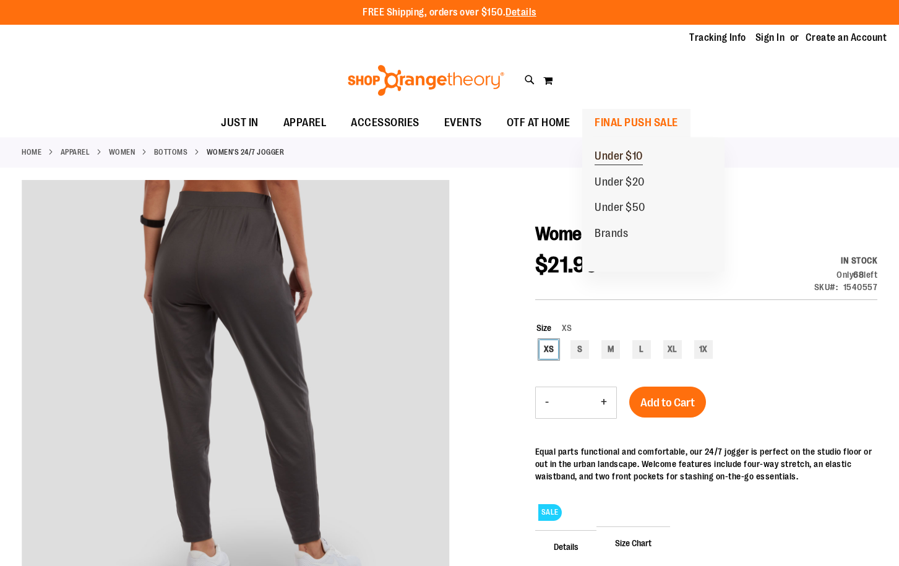
click at [629, 157] on span "Under $10" at bounding box center [619, 157] width 48 height 15
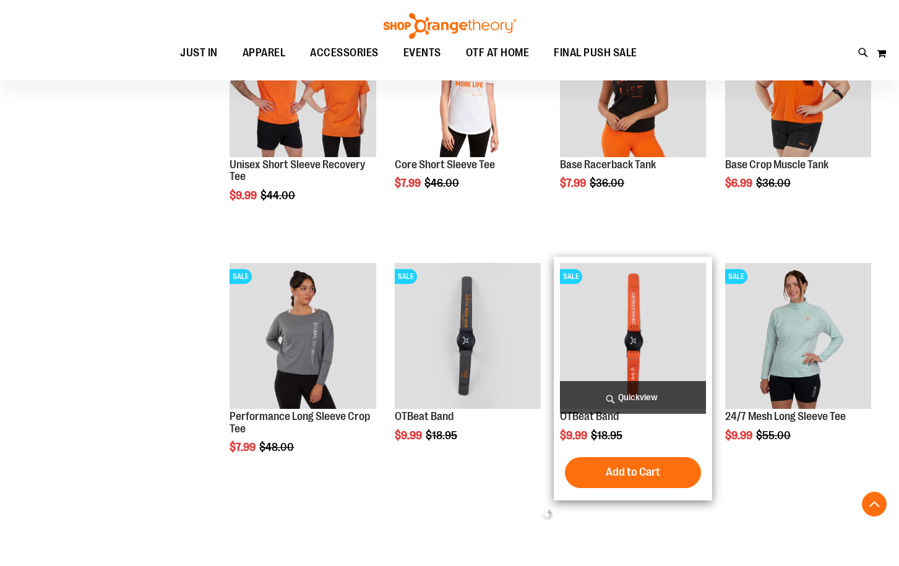
scroll to position [432, 0]
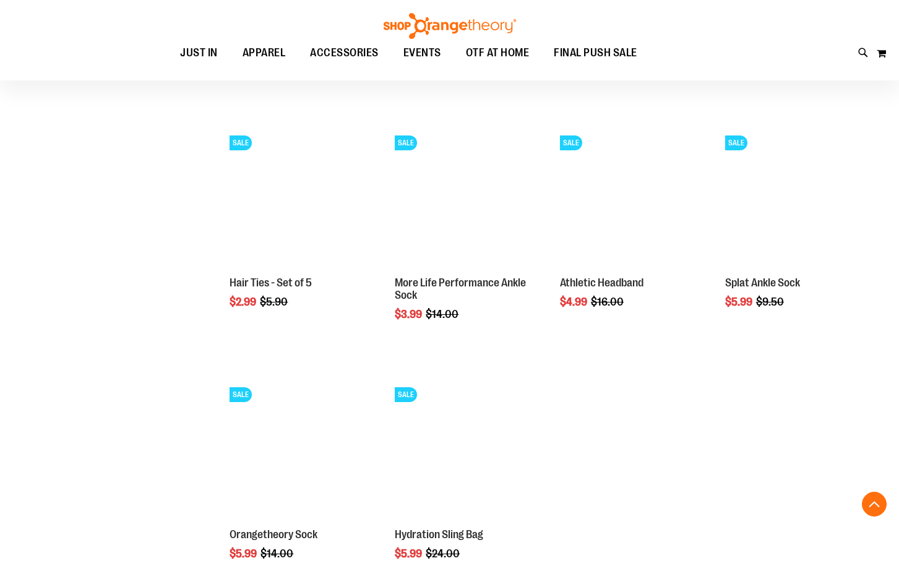
scroll to position [804, 0]
